Goal: Transaction & Acquisition: Purchase product/service

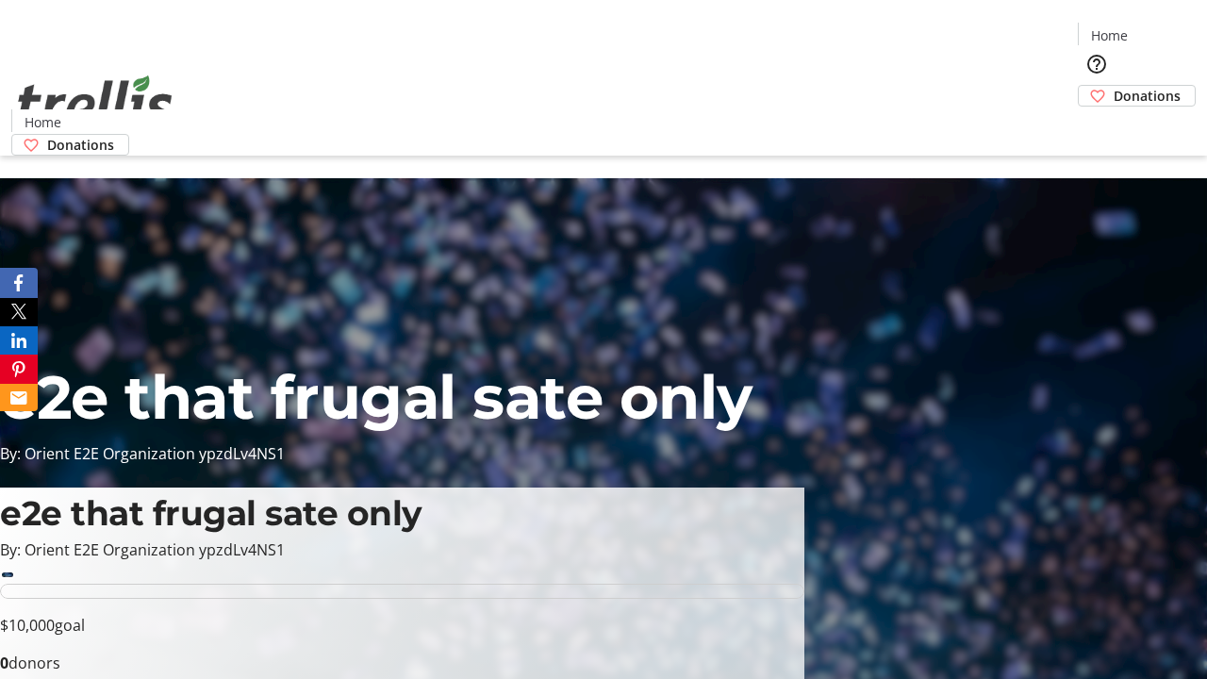
click at [1113, 86] on span "Donations" at bounding box center [1146, 96] width 67 height 20
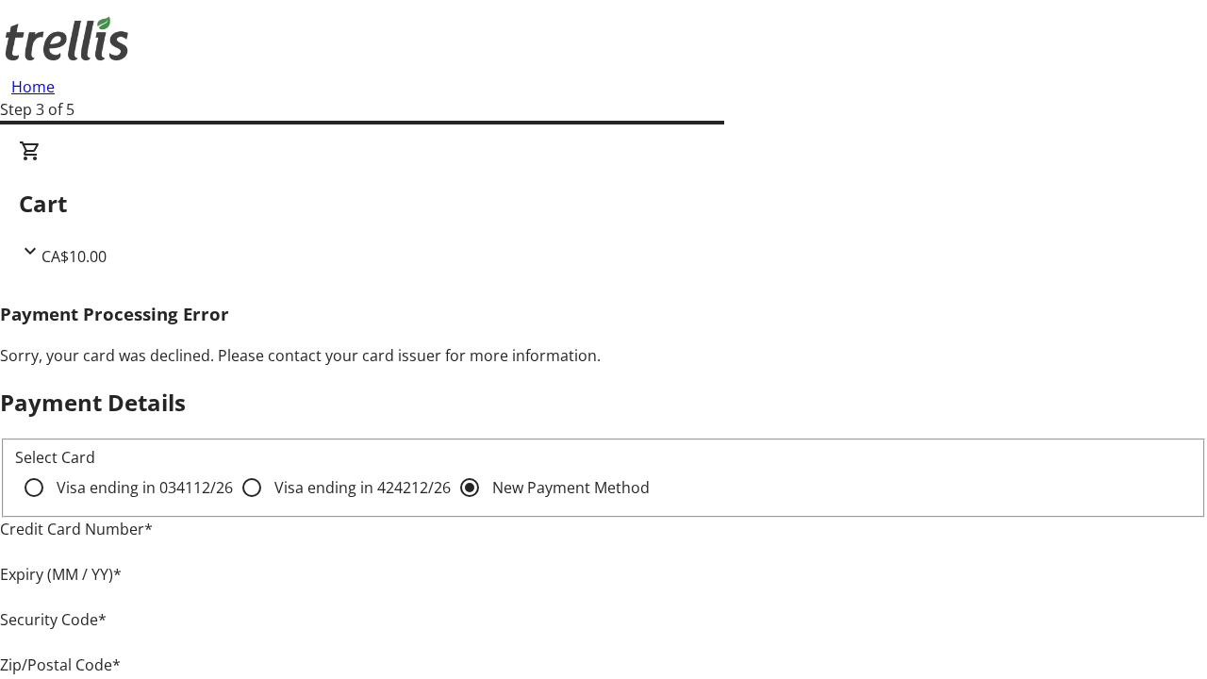
click at [233, 503] on input "Visa ending in 4242 12/26" at bounding box center [252, 487] width 38 height 38
radio input "true"
